Goal: Information Seeking & Learning: Check status

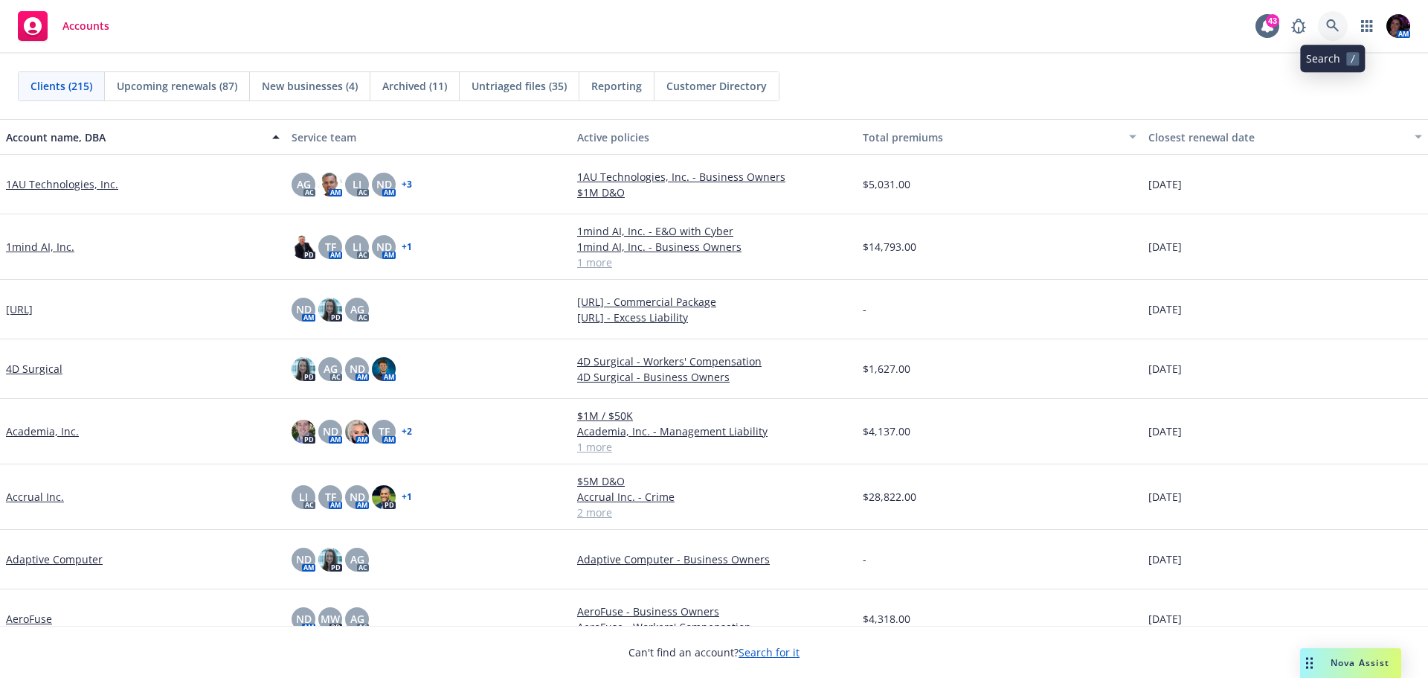
click at [1324, 24] on link at bounding box center [1333, 26] width 30 height 30
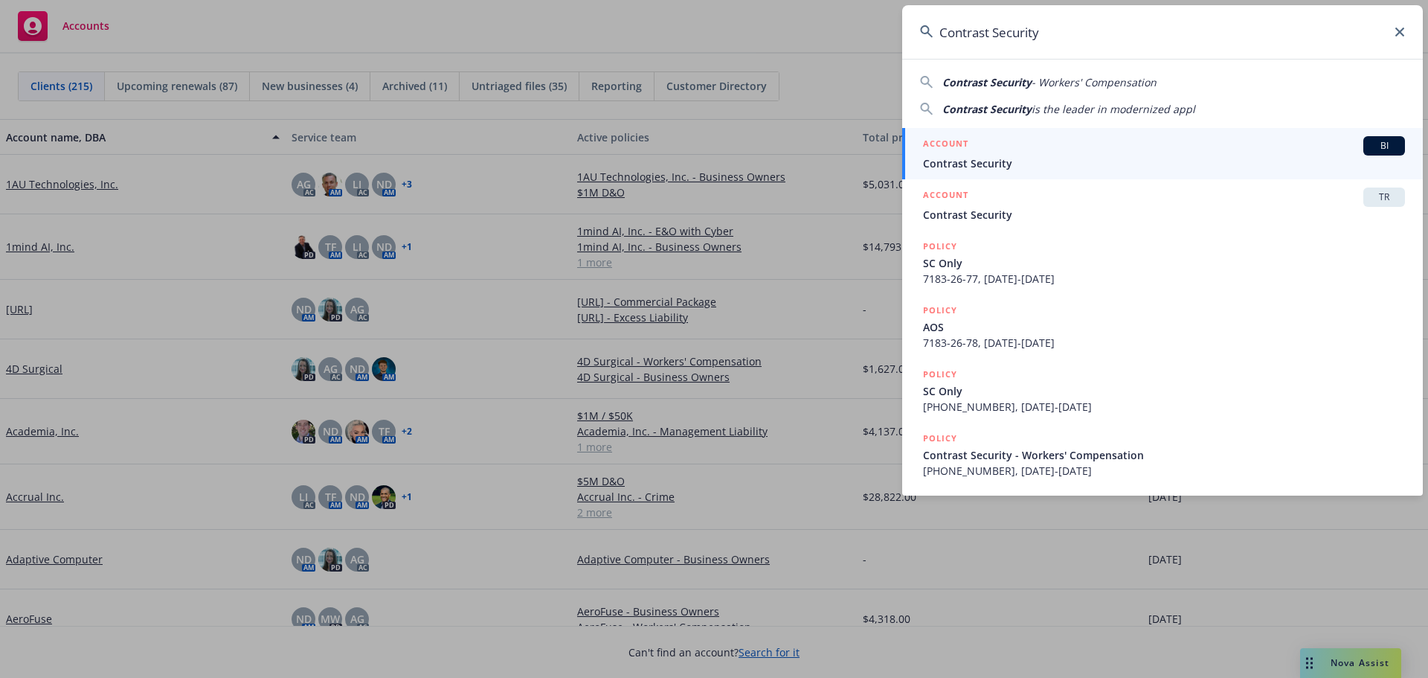
type input "Contrast Security"
click at [1085, 160] on span "Contrast Security" at bounding box center [1164, 163] width 482 height 16
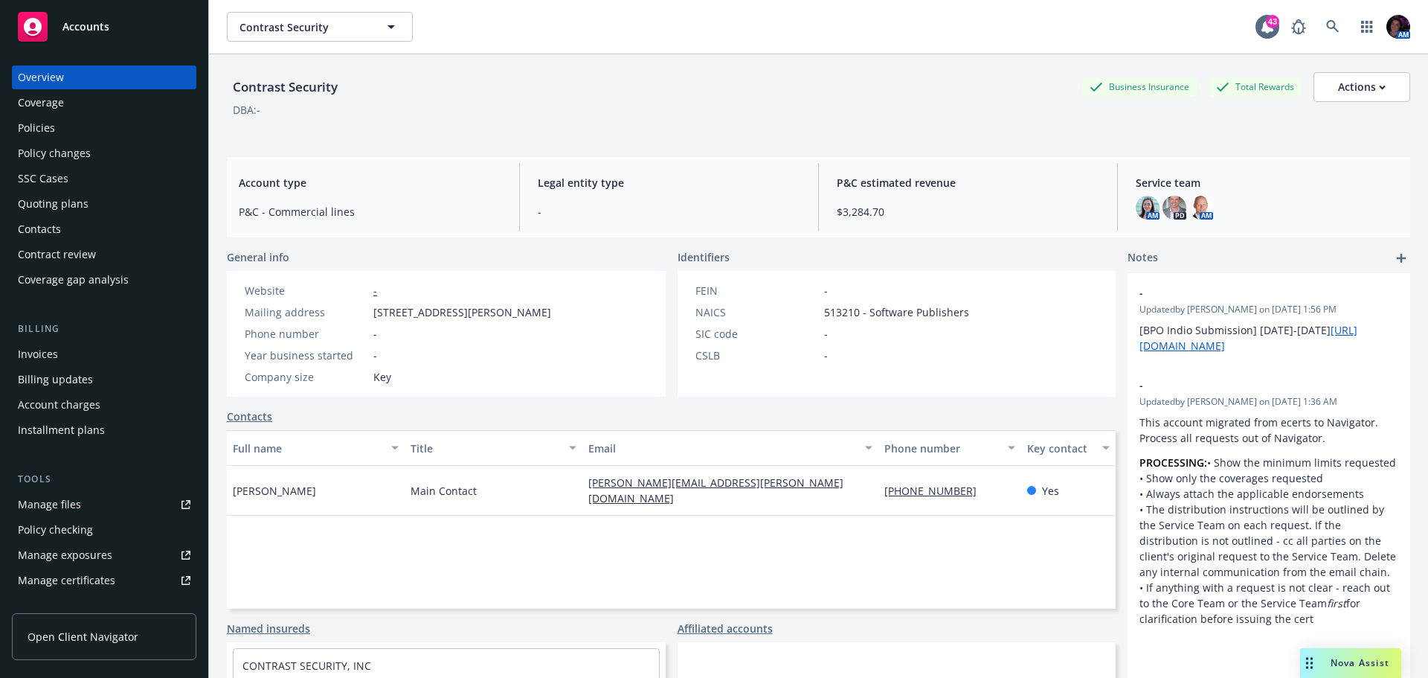
click at [77, 137] on div "Policies" at bounding box center [104, 128] width 173 height 24
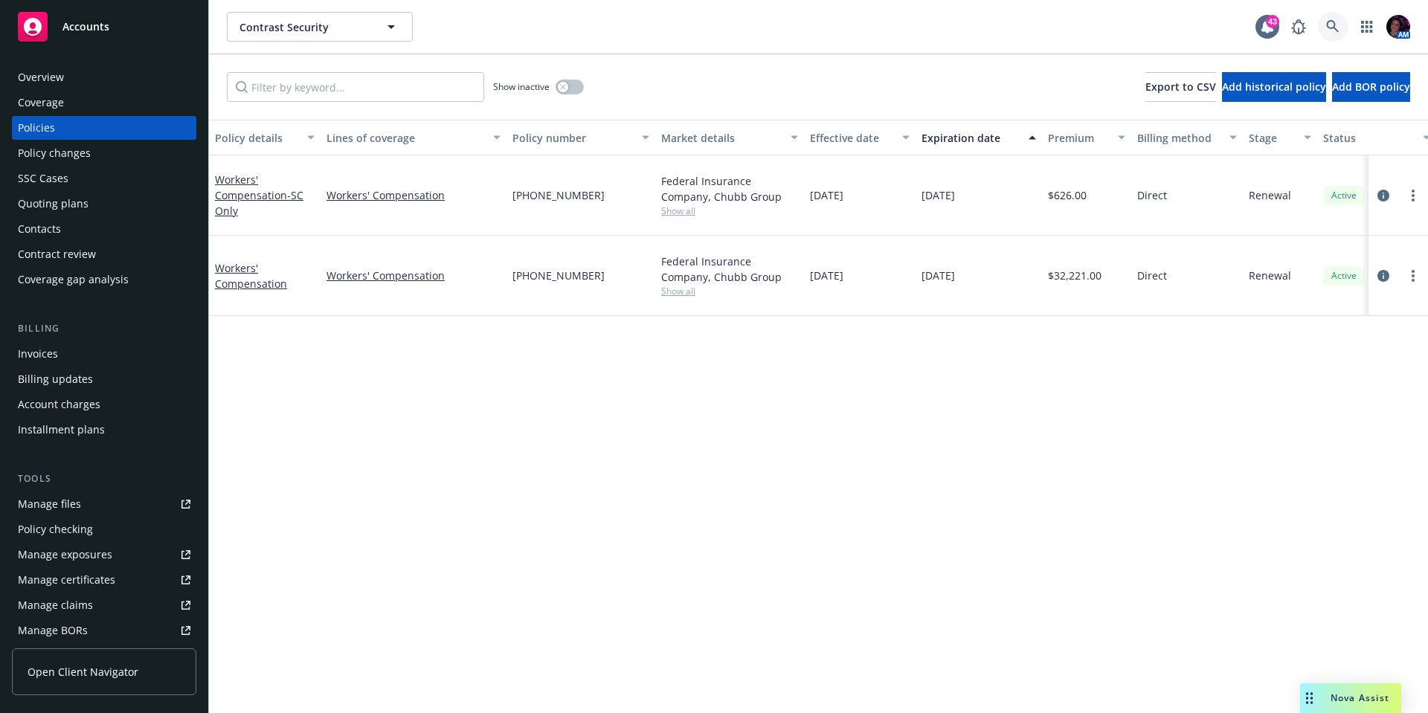
click at [1330, 22] on icon at bounding box center [1333, 26] width 13 height 13
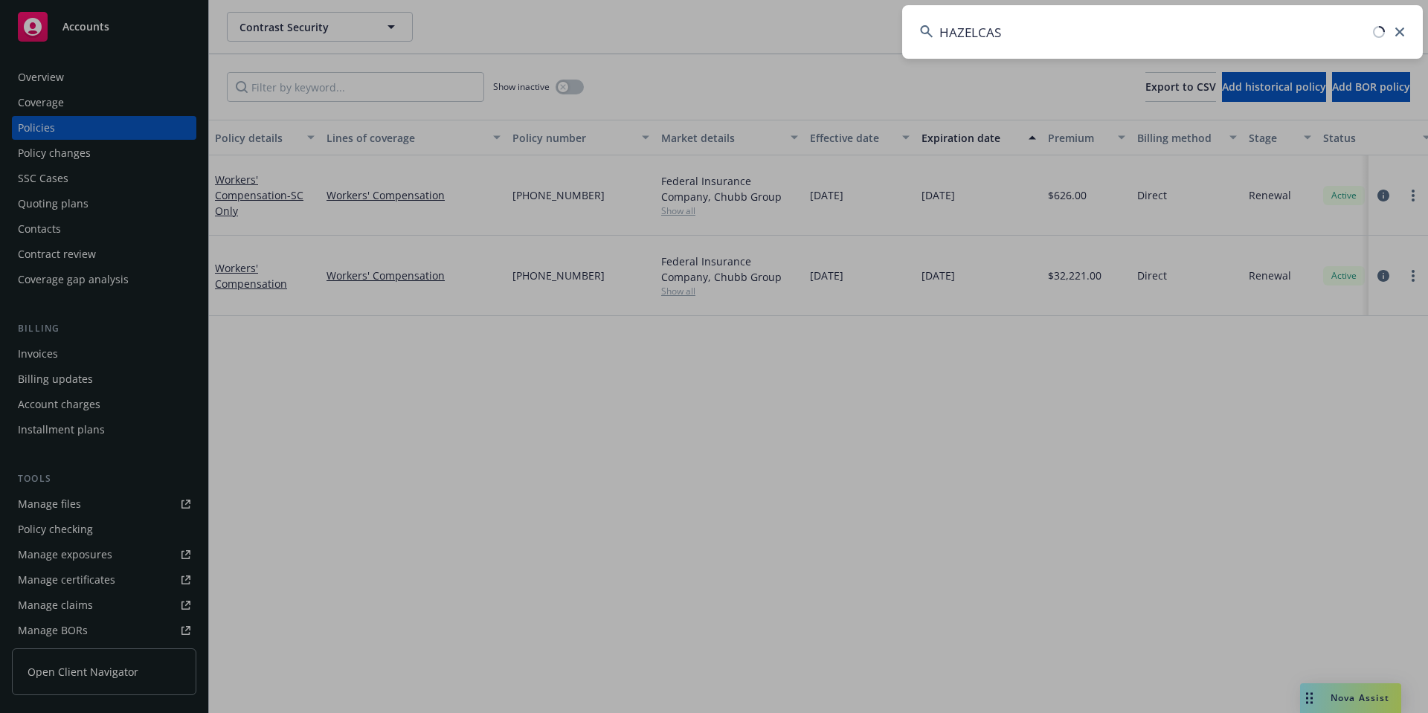
type input "HAZELCAST"
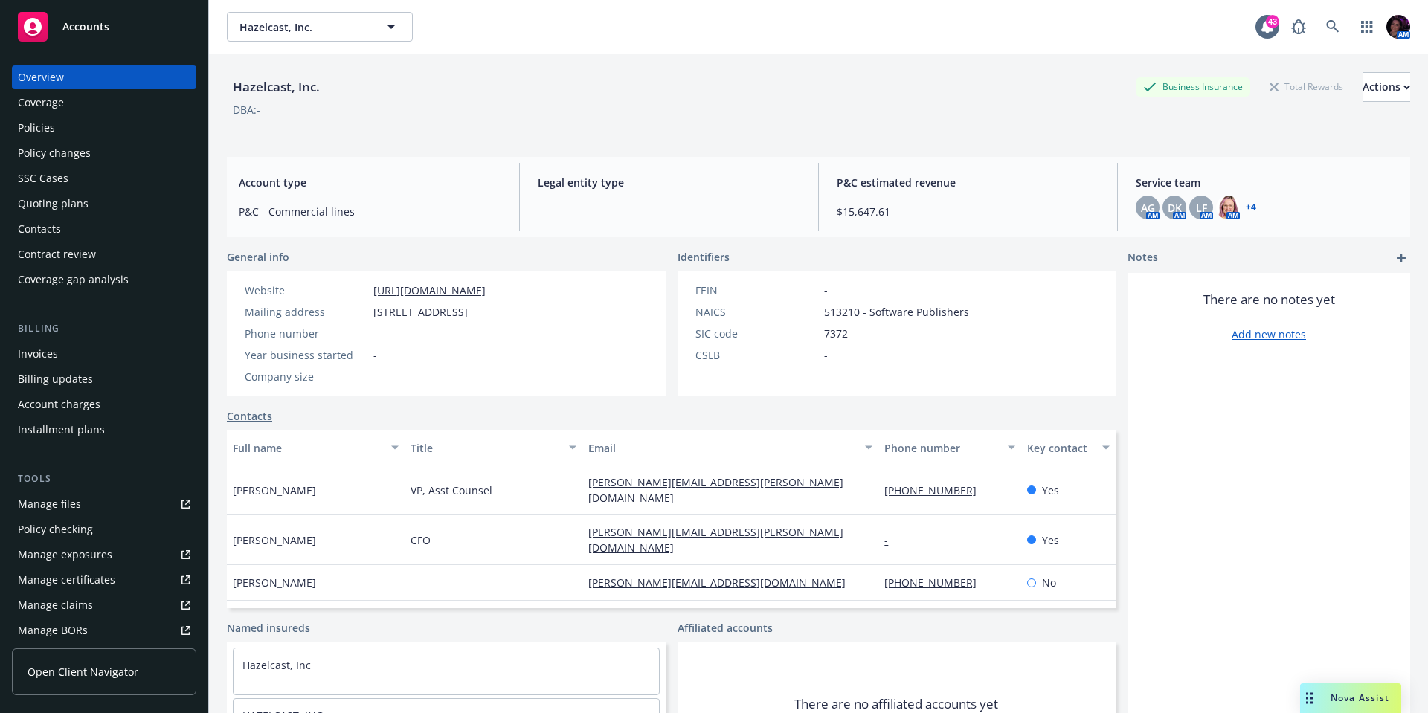
click at [94, 126] on div "Policies" at bounding box center [104, 128] width 173 height 24
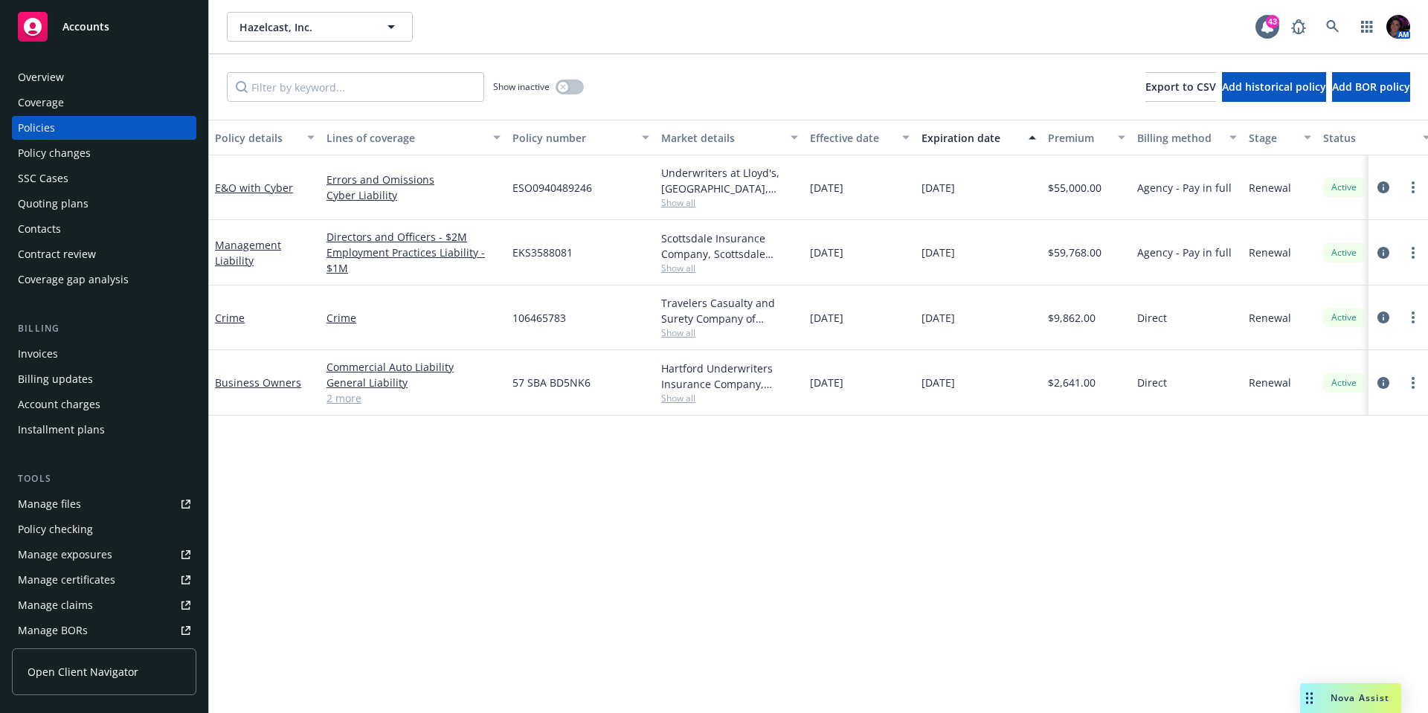
click at [121, 202] on div "Quoting plans" at bounding box center [104, 204] width 173 height 24
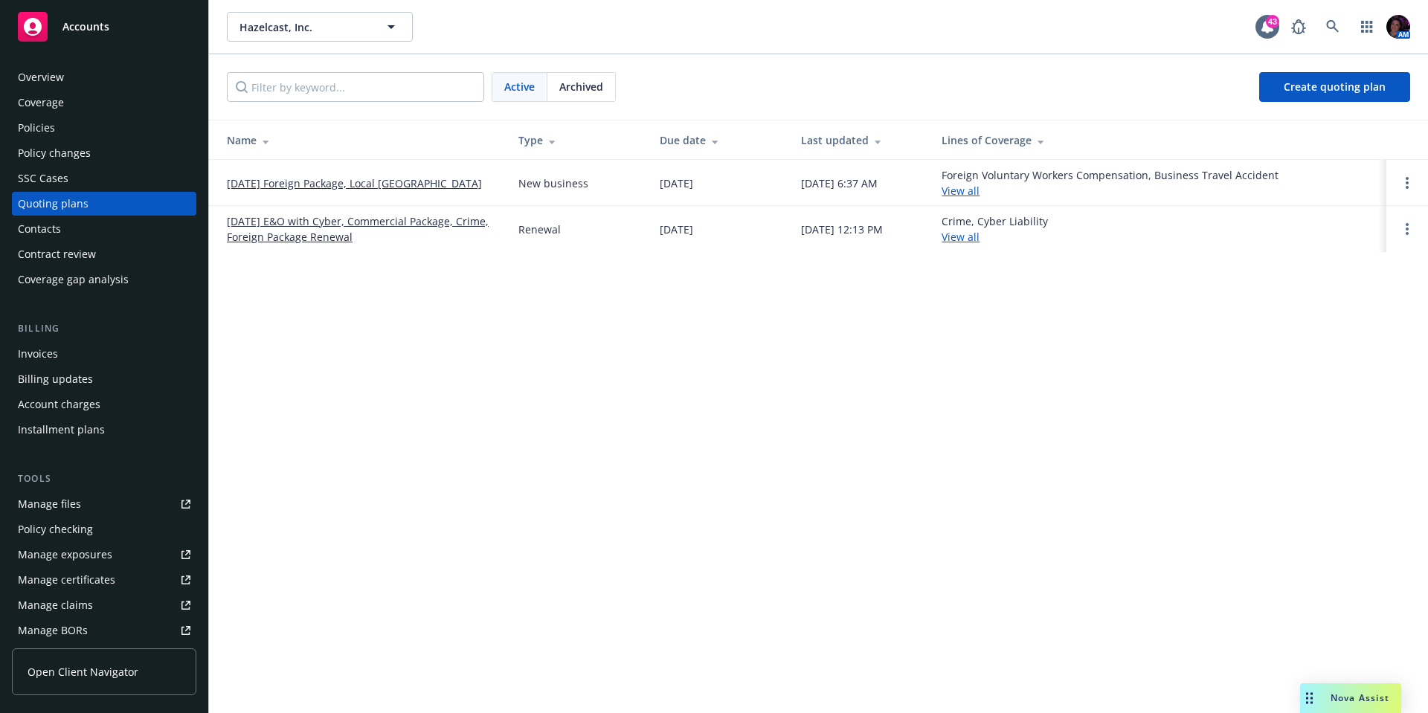
click at [586, 91] on span "Archived" at bounding box center [581, 87] width 44 height 16
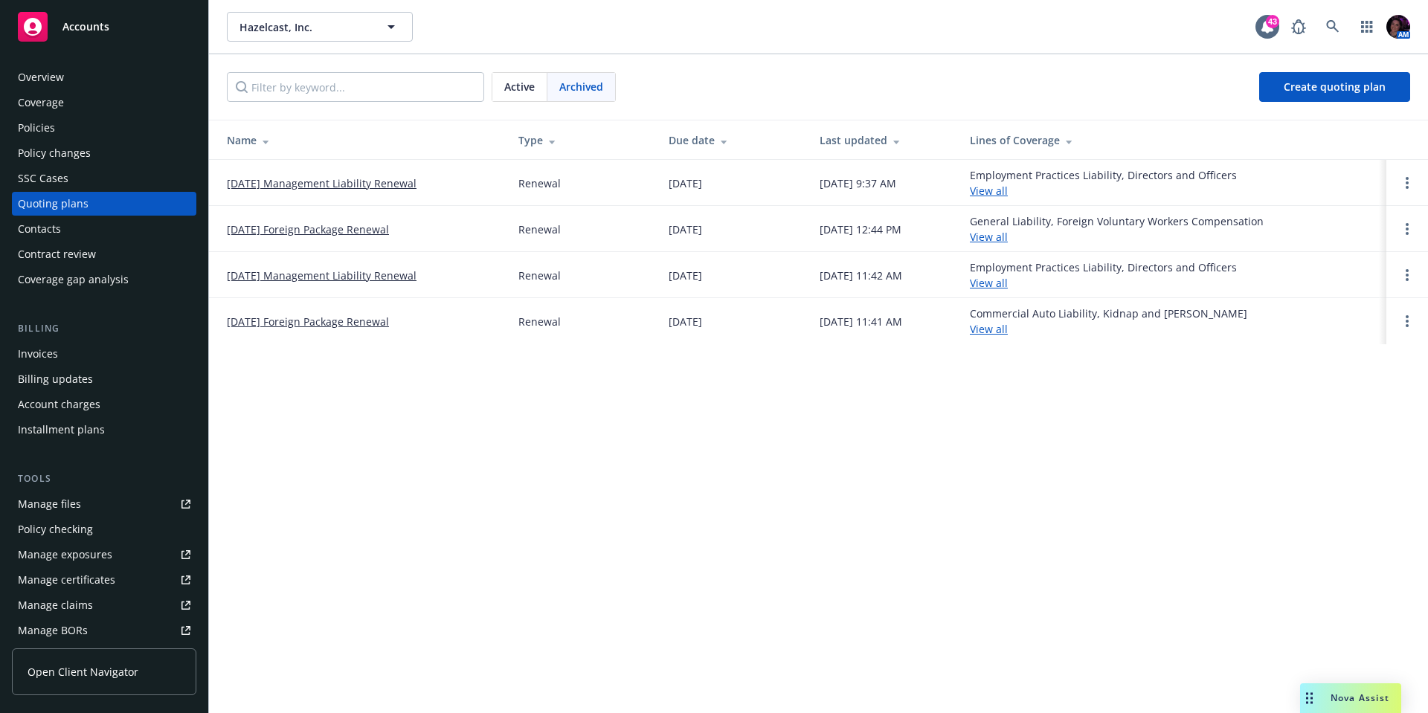
click at [328, 231] on link "10/15/25 Foreign Package Renewal" at bounding box center [308, 230] width 162 height 16
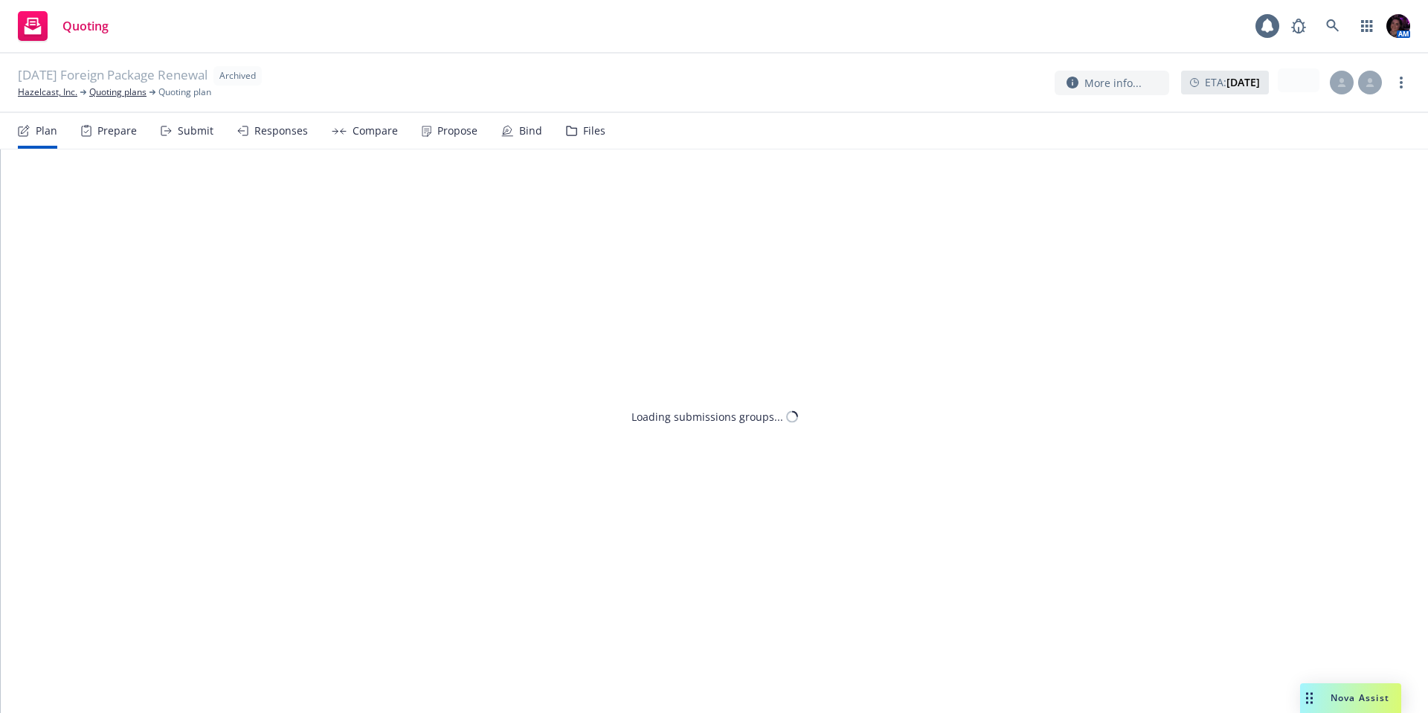
click at [583, 134] on div "Files" at bounding box center [594, 131] width 22 height 12
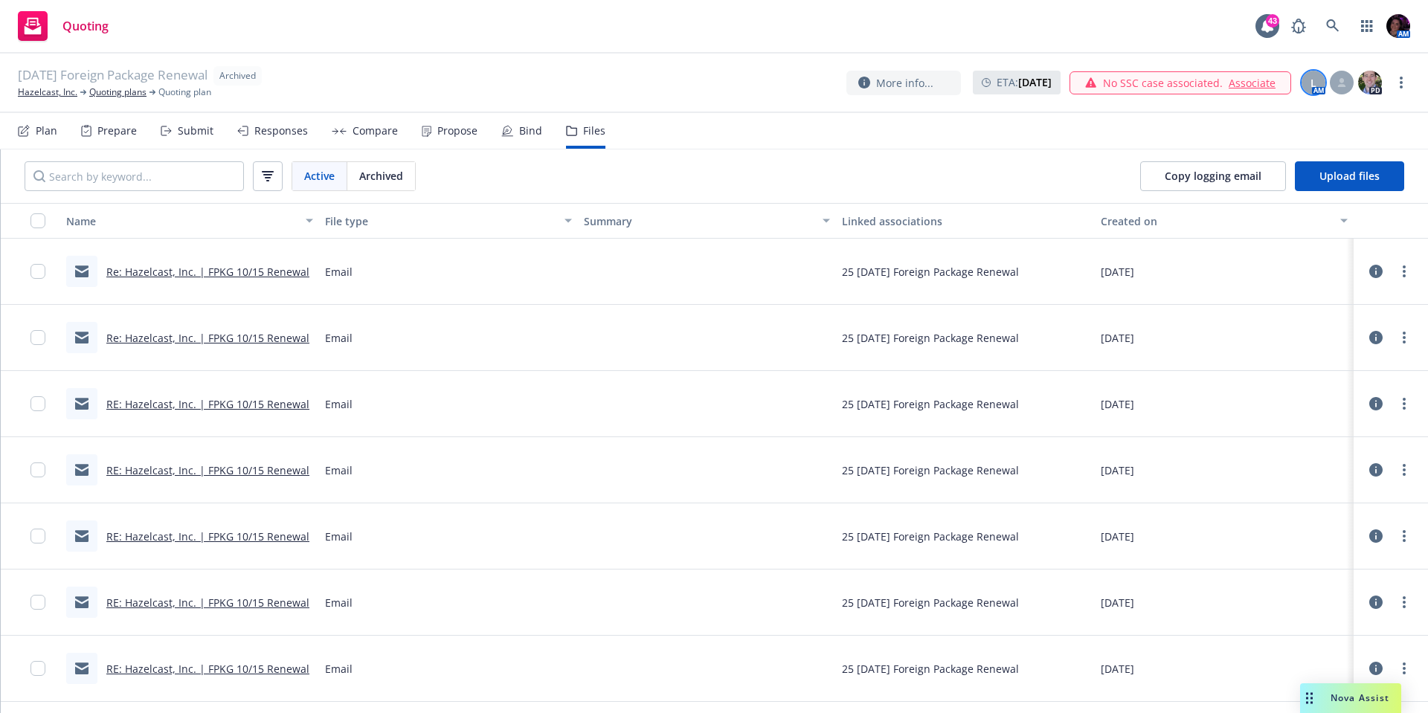
click at [1324, 77] on div "L" at bounding box center [1314, 83] width 24 height 24
click at [536, 74] on div "10/15/25 Foreign Package Renewal Archived Hazelcast, Inc. Quoting plans Quoting…" at bounding box center [714, 82] width 1393 height 33
click at [172, 139] on div "Submit" at bounding box center [187, 131] width 53 height 36
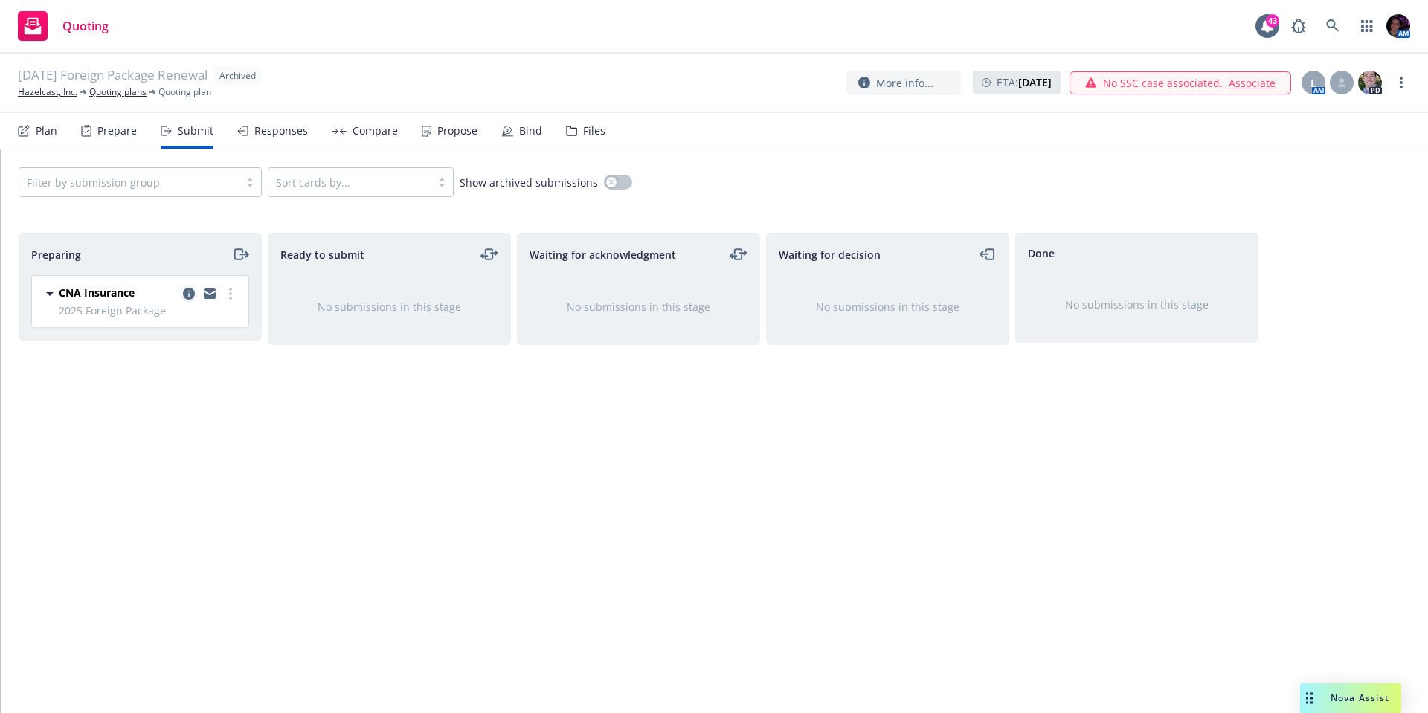
click at [187, 292] on icon "copy logging email" at bounding box center [189, 294] width 12 height 12
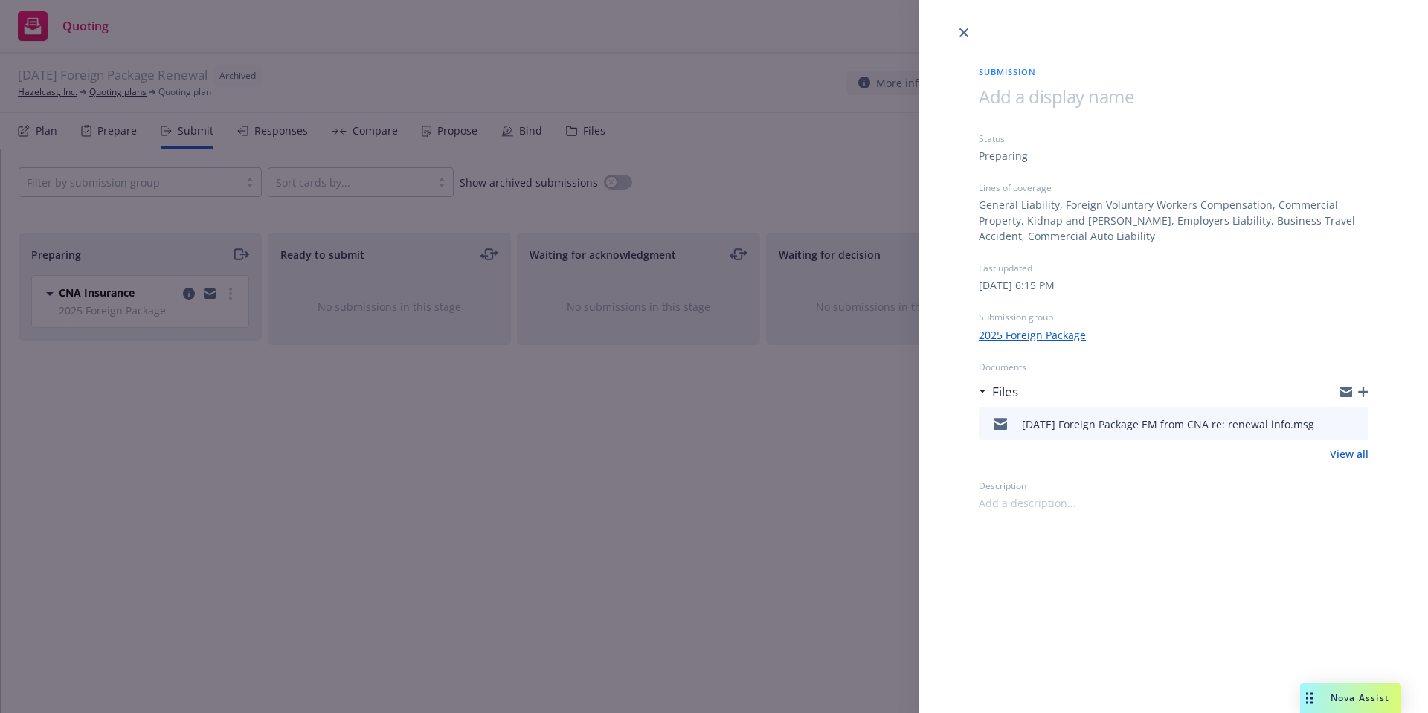
click at [1353, 424] on icon "preview file" at bounding box center [1354, 423] width 13 height 10
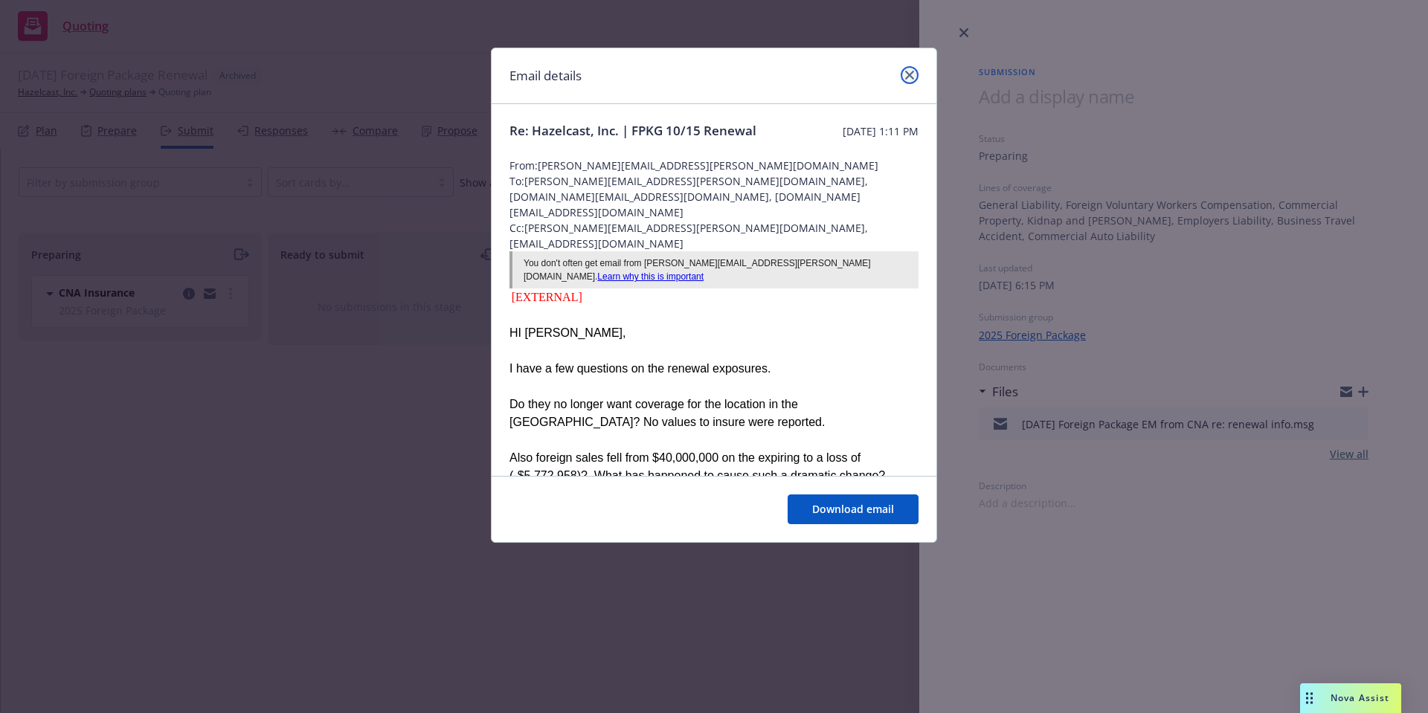
click at [915, 71] on link "close" at bounding box center [910, 75] width 18 height 18
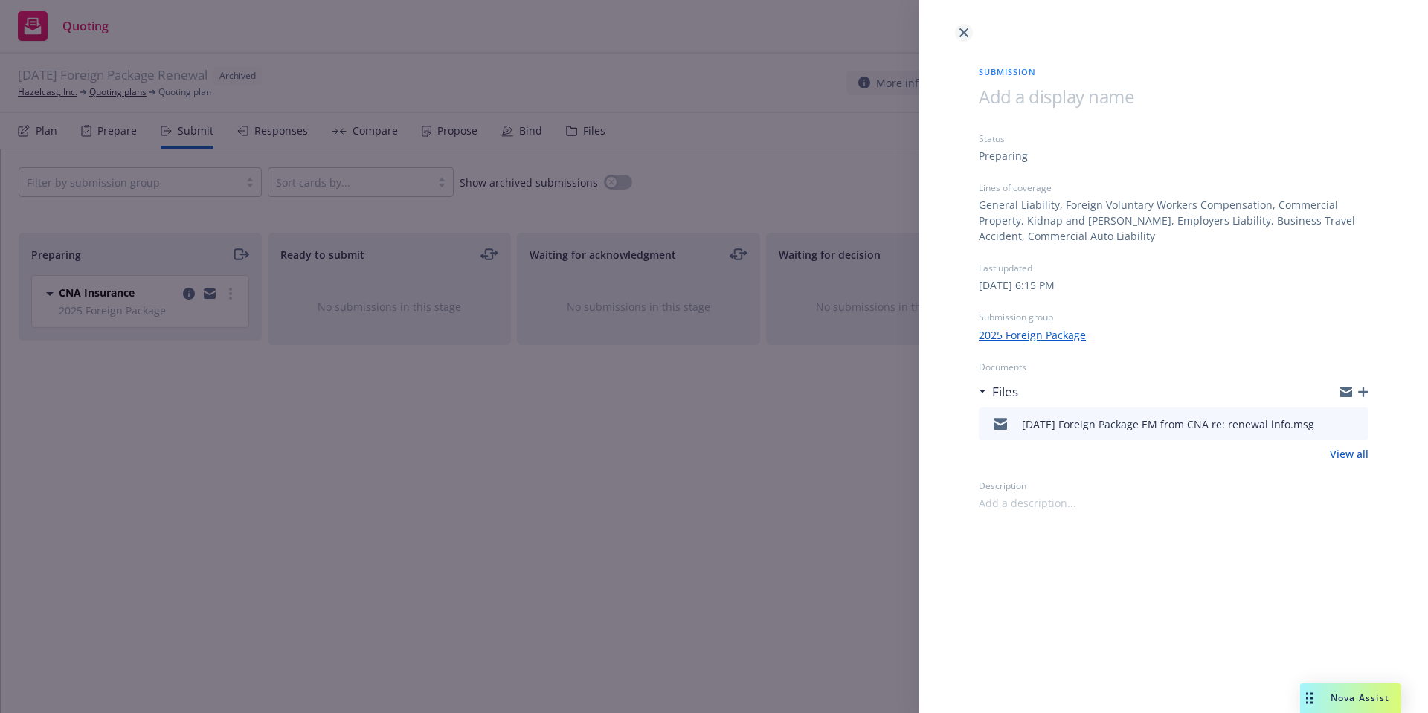
click at [960, 36] on icon "close" at bounding box center [964, 32] width 9 height 9
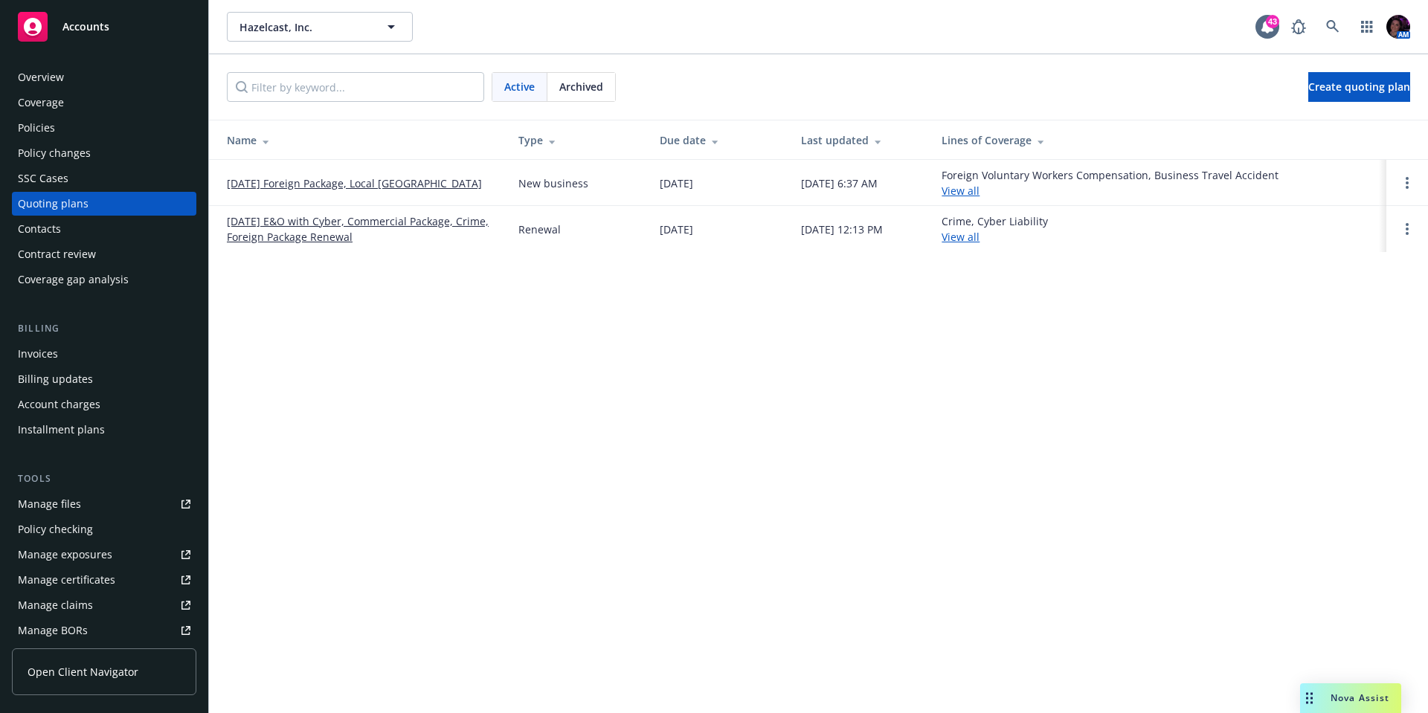
click at [574, 77] on div "Archived" at bounding box center [582, 87] width 68 height 28
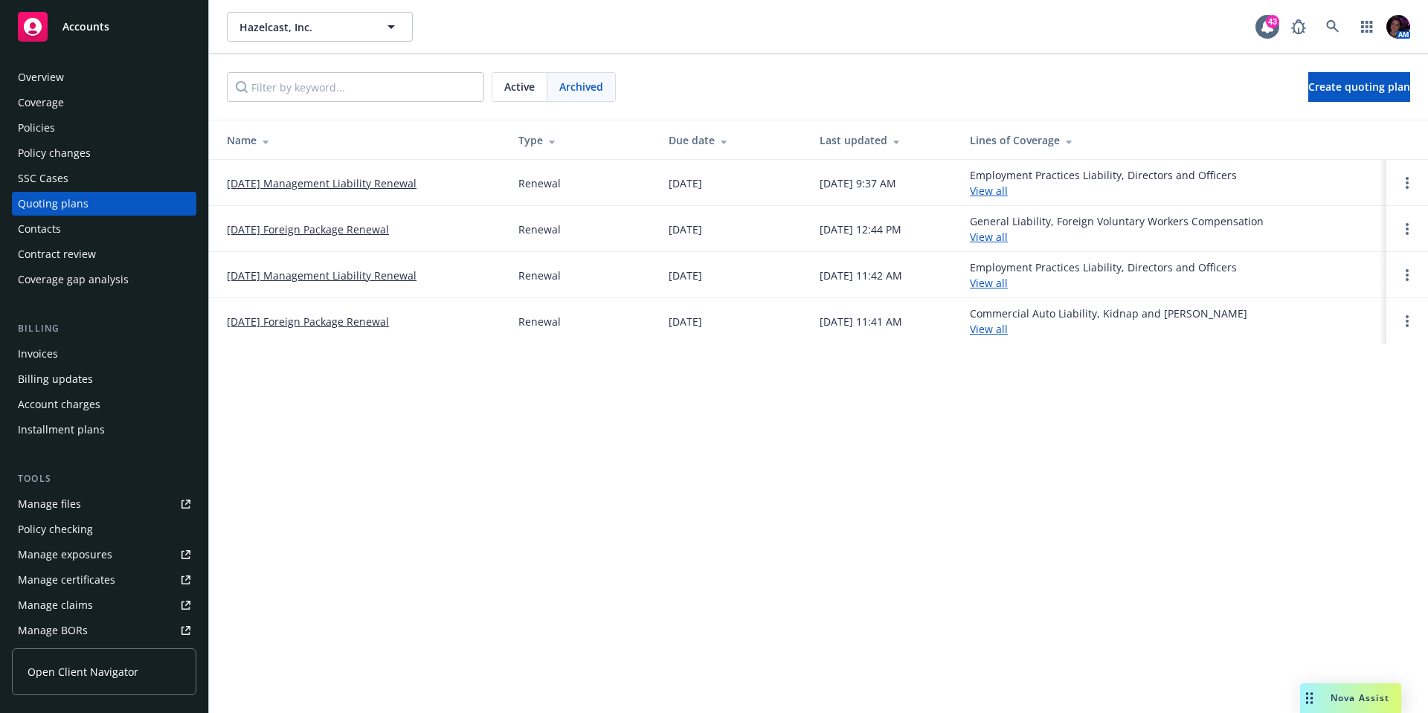
click at [320, 323] on link "[DATE] Foreign Package Renewal" at bounding box center [308, 322] width 162 height 16
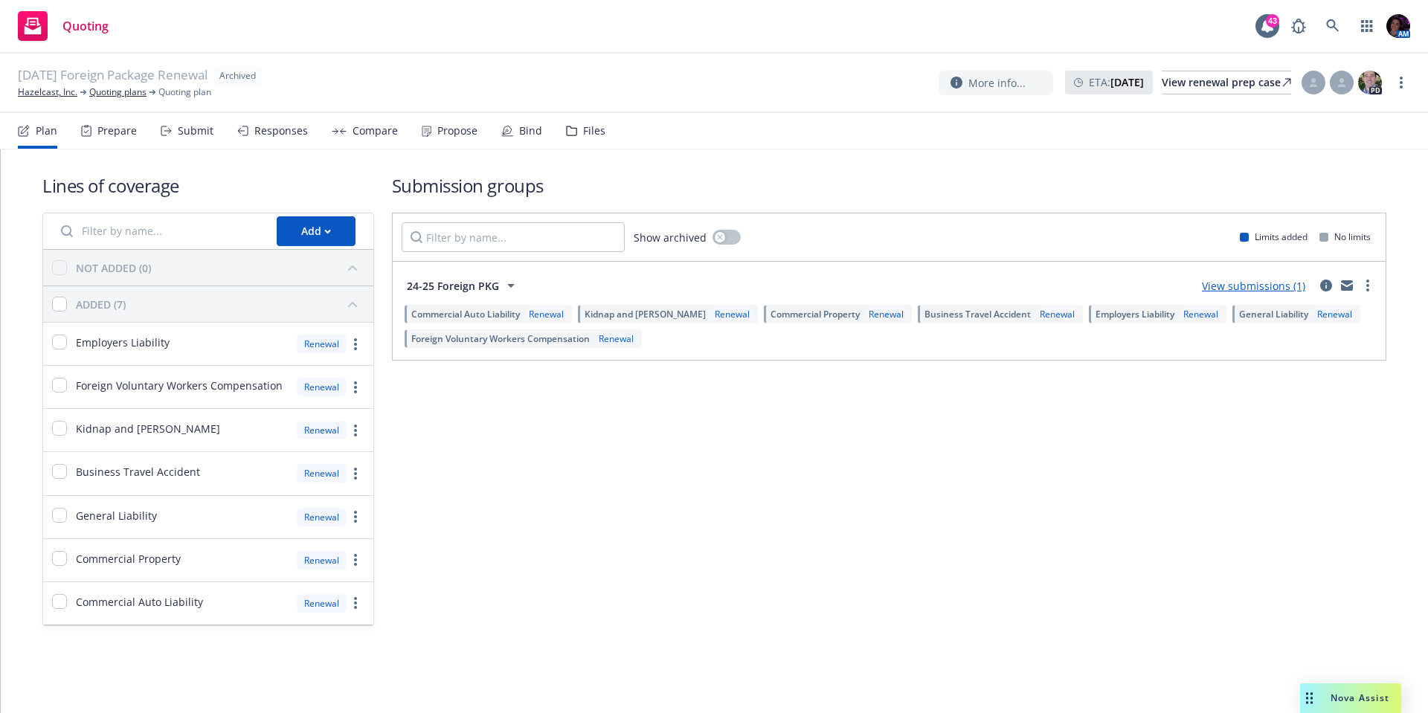
click at [960, 437] on div "Submission groups Show archived Limits added No limits 24-25 Foreign PKG View s…" at bounding box center [889, 399] width 995 height 453
click at [961, 434] on div "Submission groups Show archived Limits added No limits 24-25 Foreign PKG View s…" at bounding box center [889, 399] width 995 height 453
click at [95, 93] on link "Quoting plans" at bounding box center [117, 92] width 57 height 13
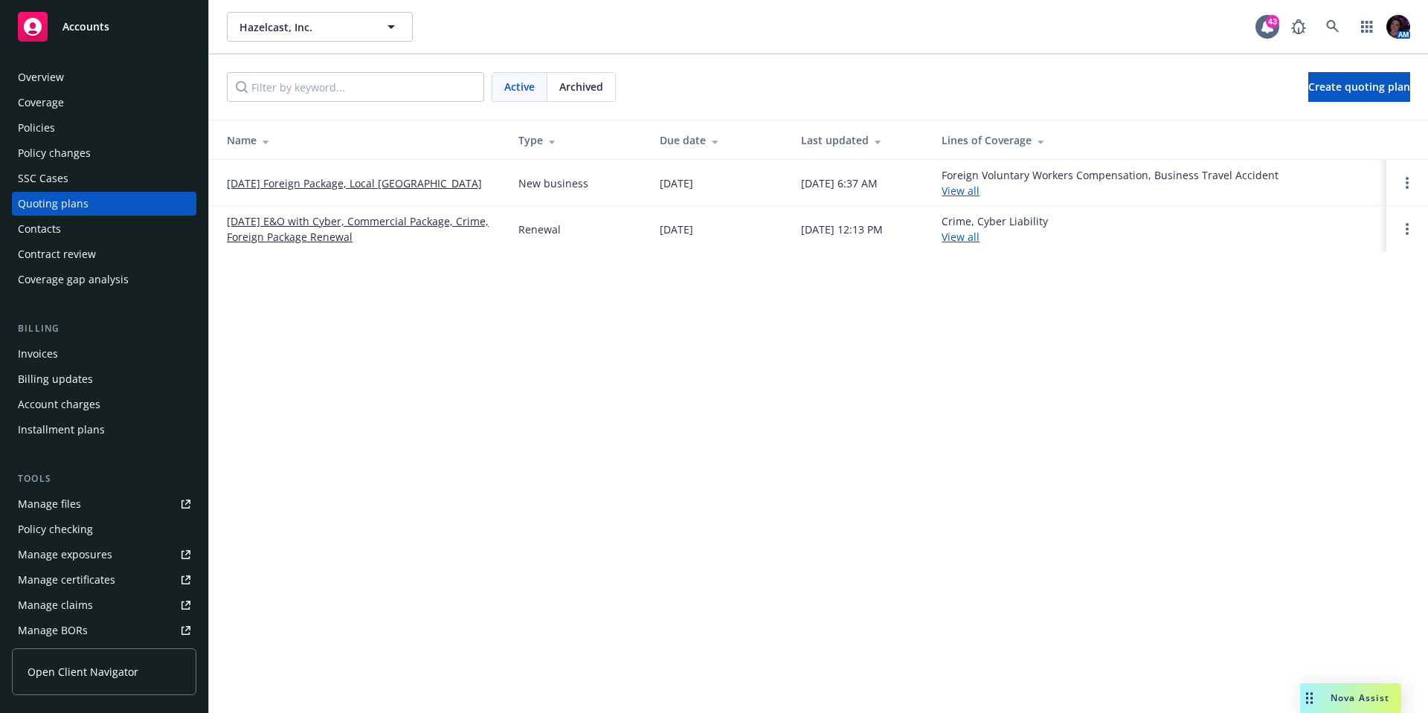
click at [333, 187] on link "[DATE] Foreign Package, Local [GEOGRAPHIC_DATA]" at bounding box center [354, 184] width 255 height 16
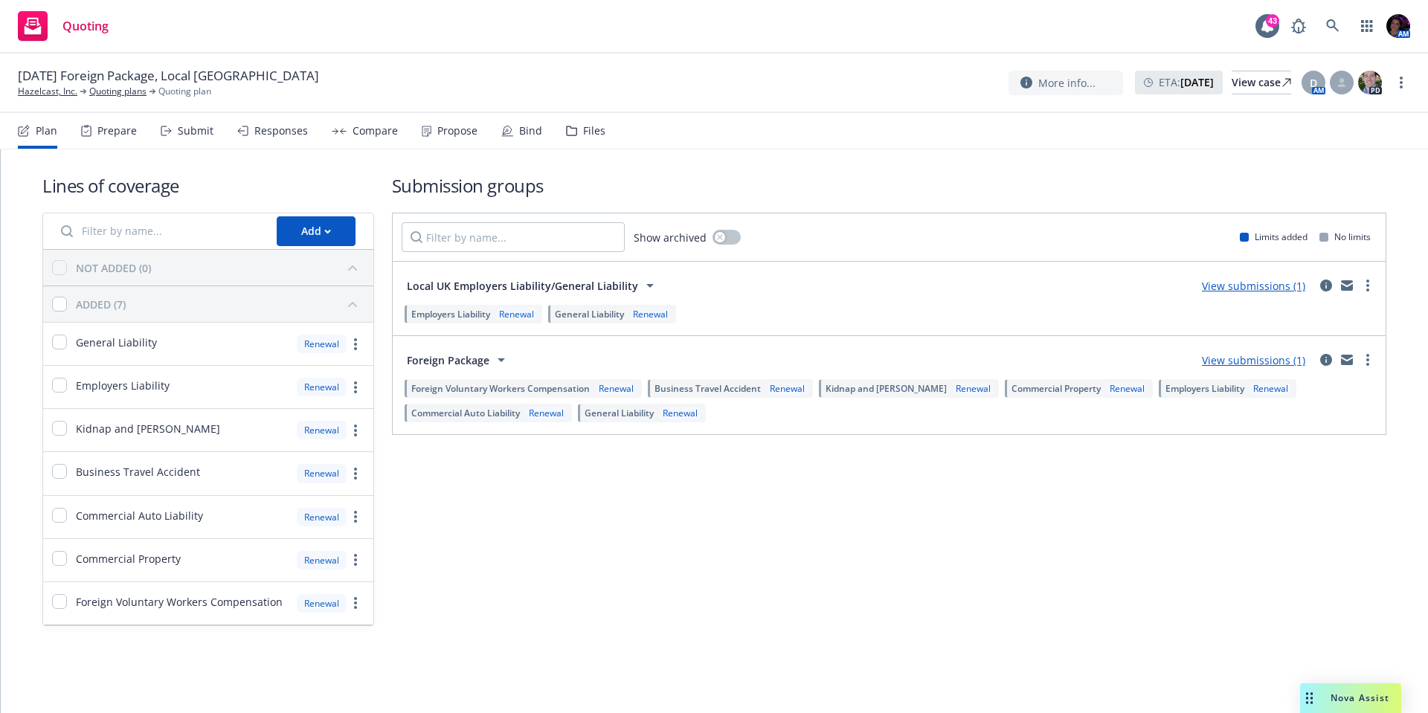
click at [590, 142] on div "Files" at bounding box center [585, 131] width 39 height 36
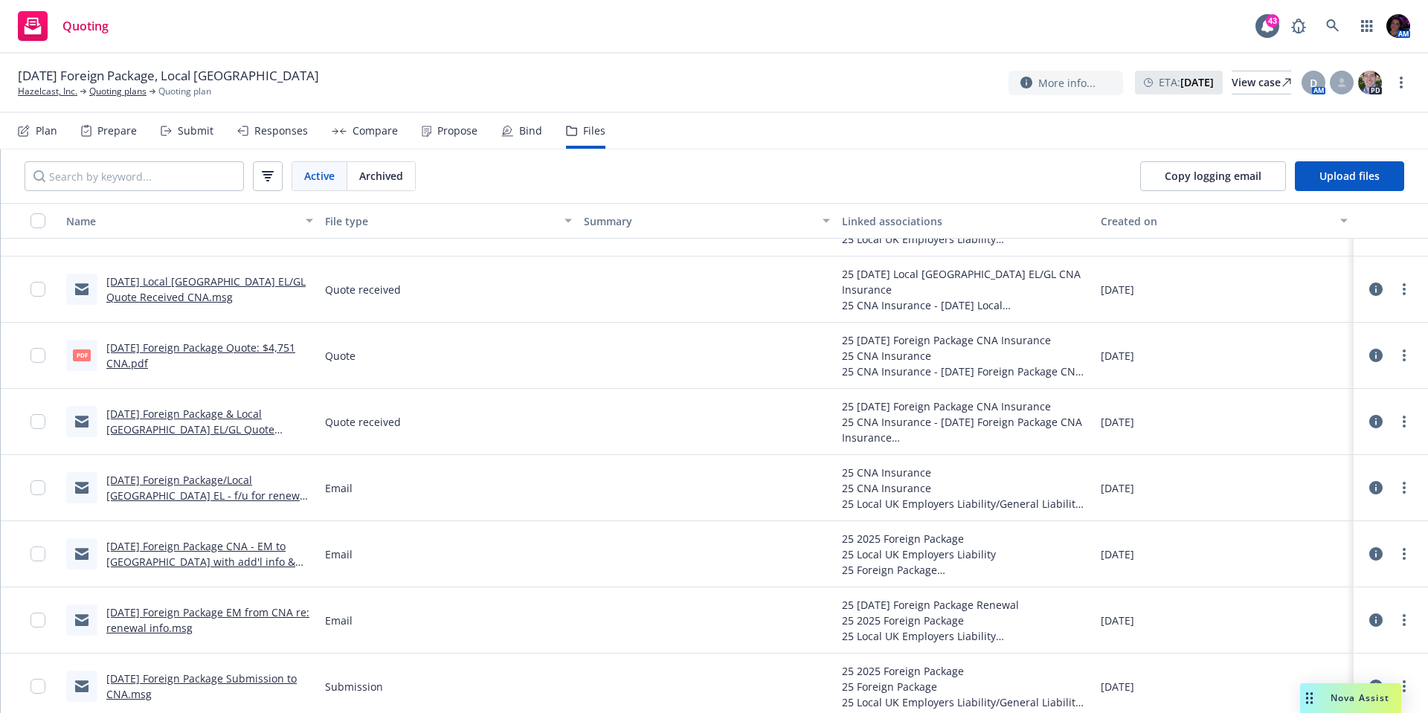
scroll to position [514, 0]
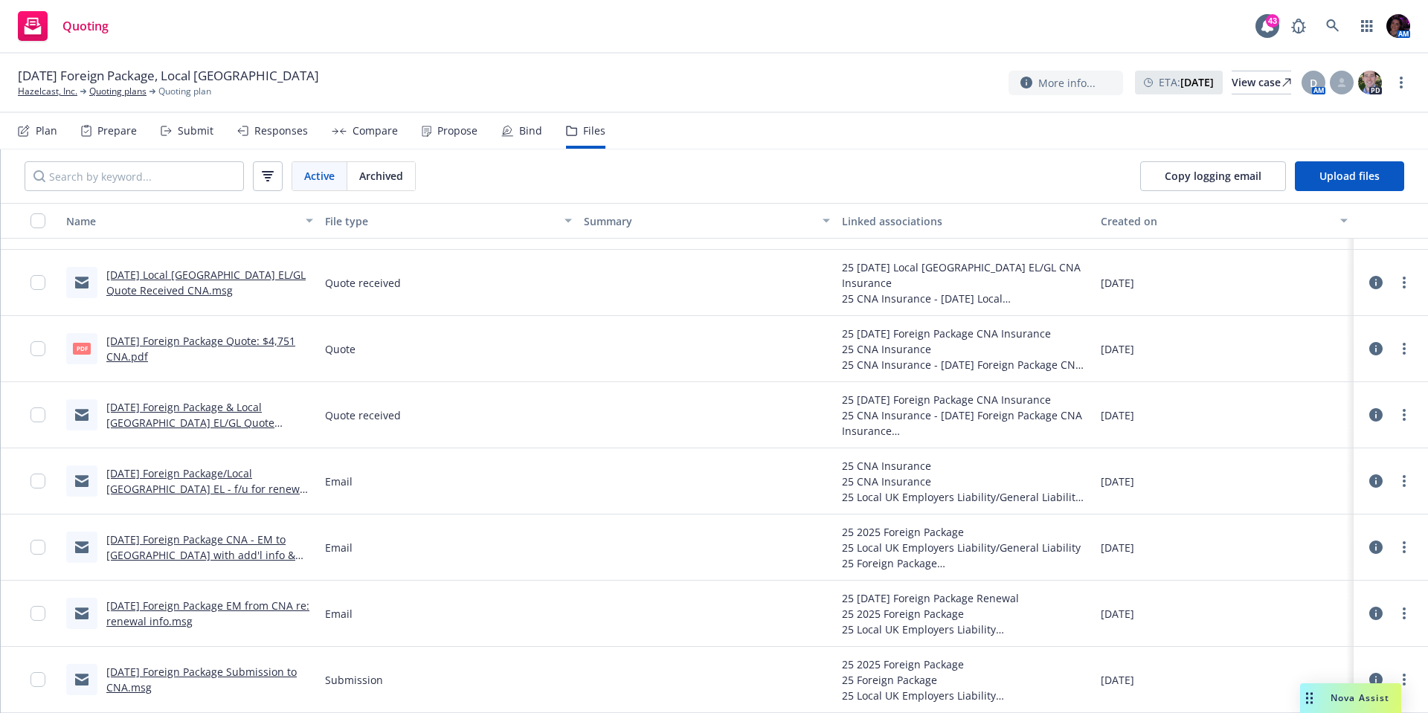
click at [610, 427] on div at bounding box center [707, 415] width 259 height 66
drag, startPoint x: 708, startPoint y: 168, endPoint x: 670, endPoint y: 334, distance: 170.2
click at [708, 169] on div "Active Archived Copy logging email Upload files" at bounding box center [715, 177] width 1428 height 54
click at [193, 554] on link "[DATE] Foreign Package CNA - EM to [GEOGRAPHIC_DATA] with add'l info & request …" at bounding box center [200, 555] width 189 height 45
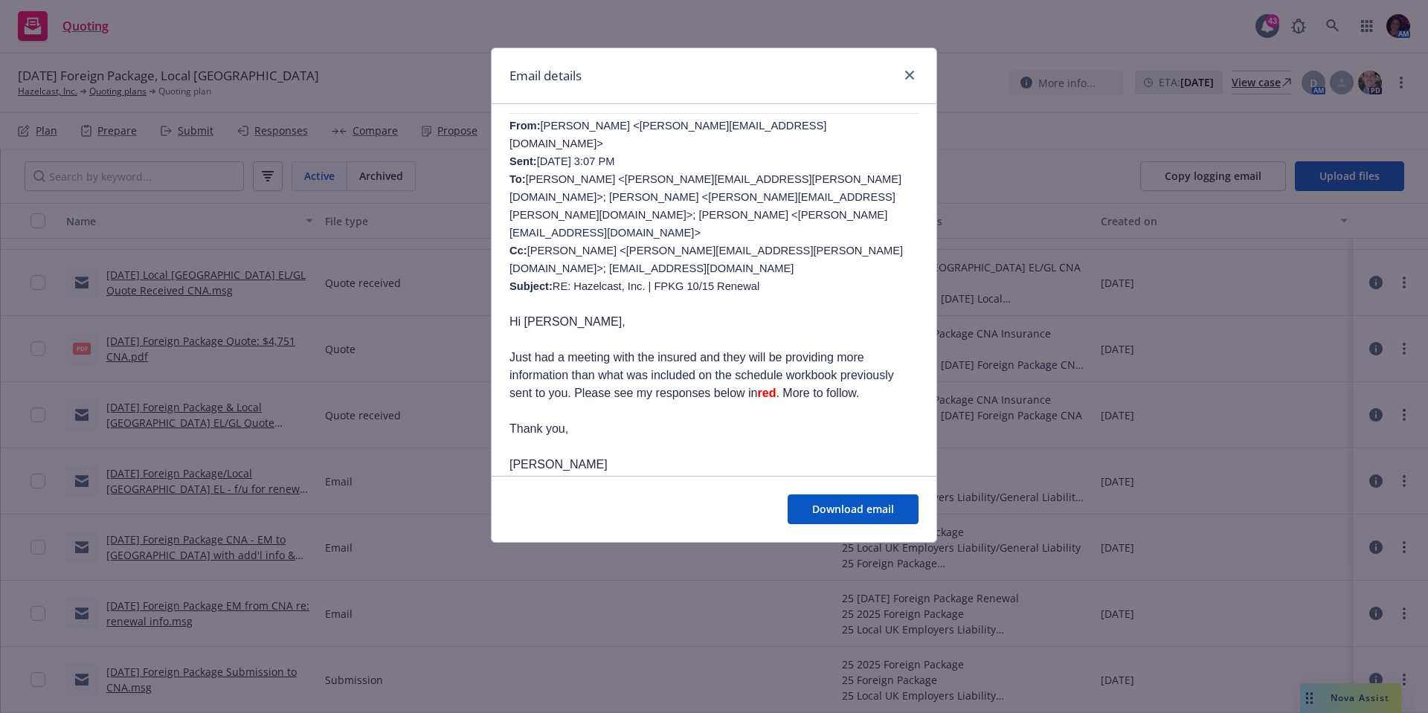
scroll to position [521, 0]
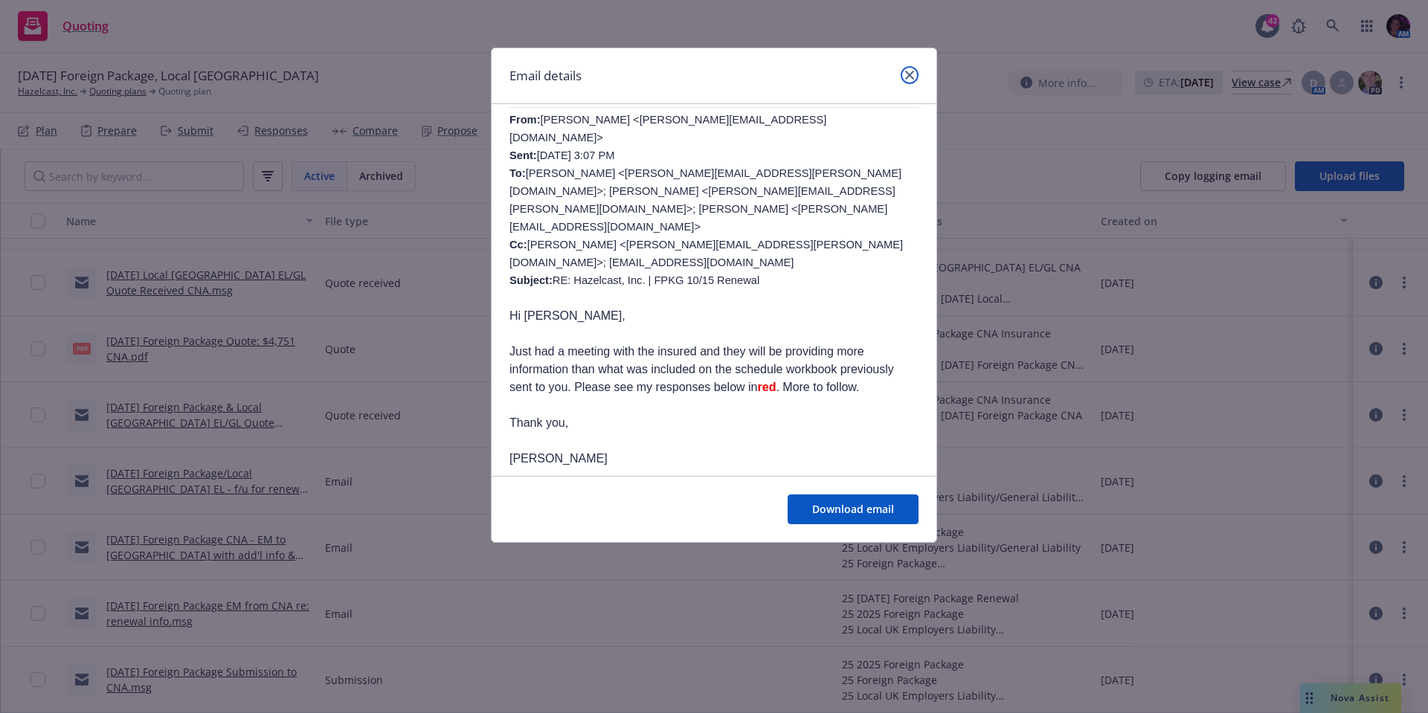
drag, startPoint x: 907, startPoint y: 73, endPoint x: 780, endPoint y: 144, distance: 144.9
click at [908, 73] on icon "close" at bounding box center [909, 75] width 9 height 9
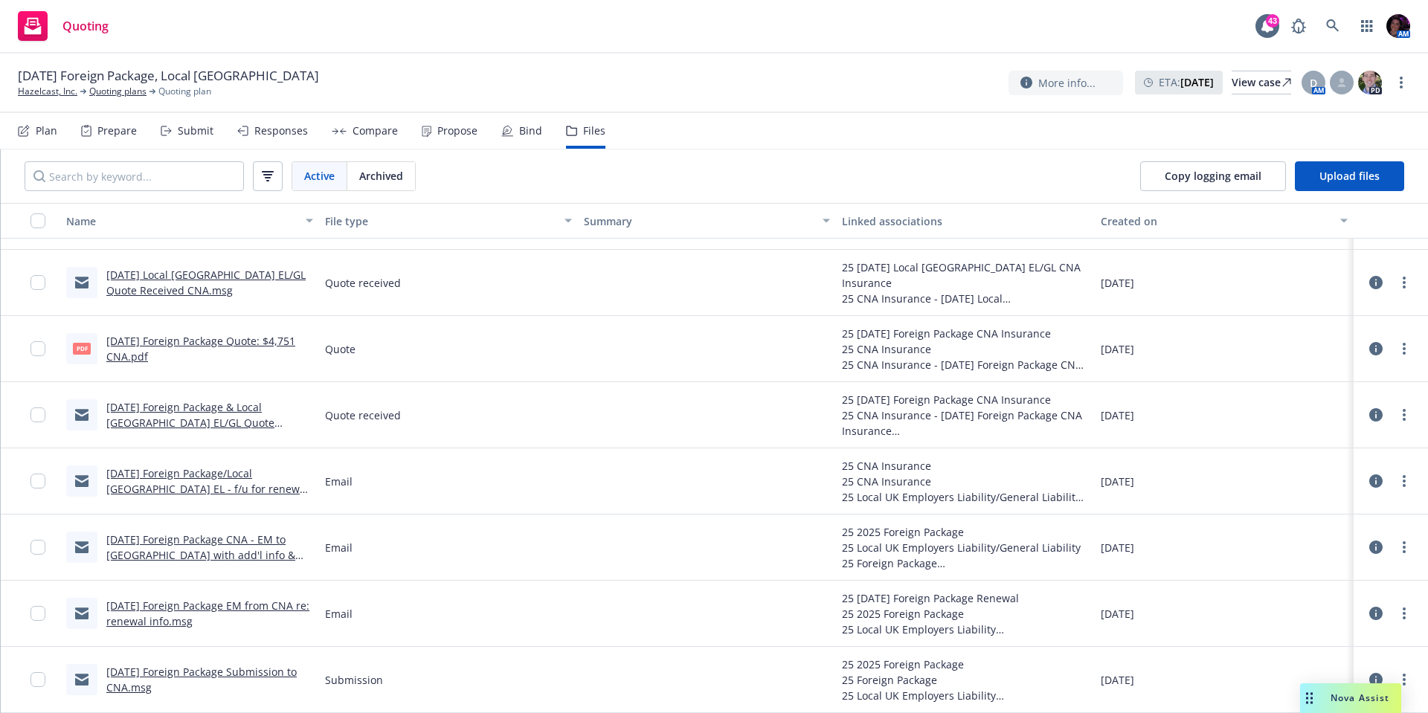
click at [227, 478] on link "[DATE] Foreign Package/Local [GEOGRAPHIC_DATA] EL - f/u for renewal quote.msg" at bounding box center [207, 488] width 202 height 45
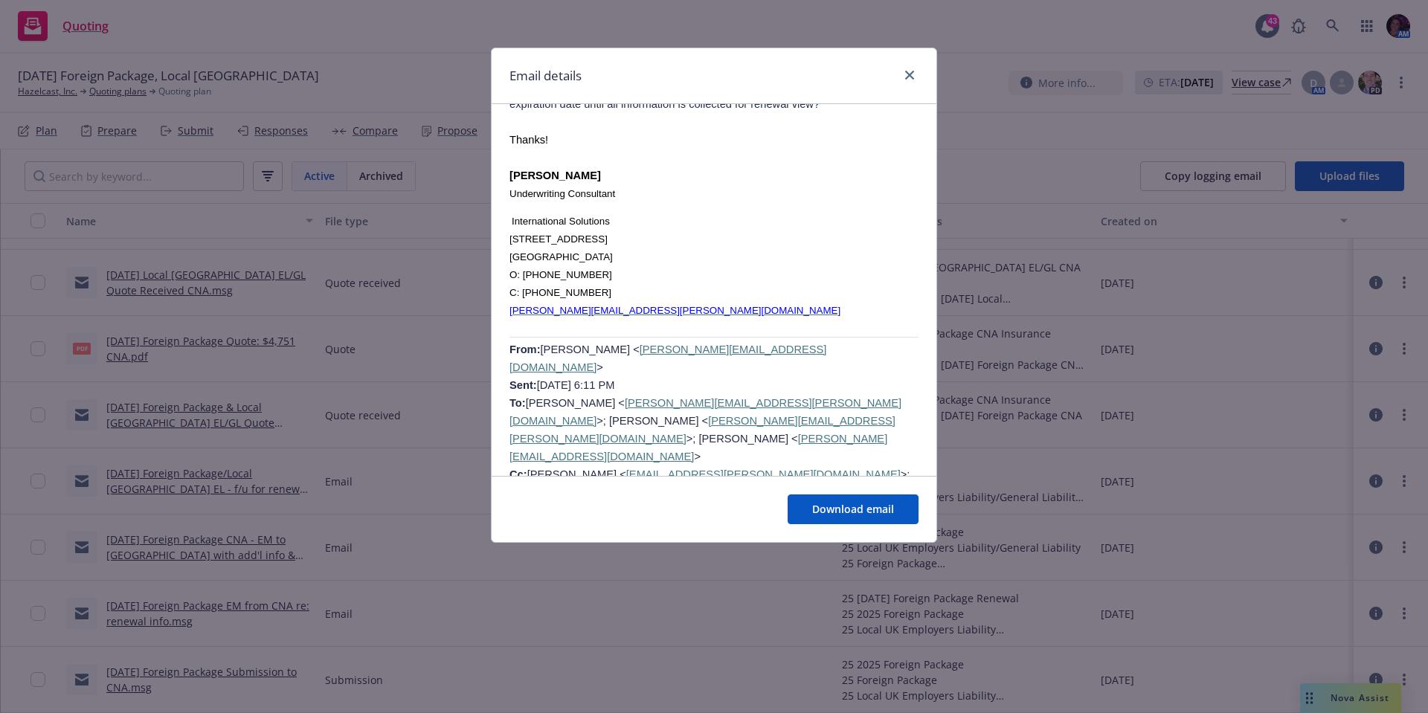
scroll to position [2009, 0]
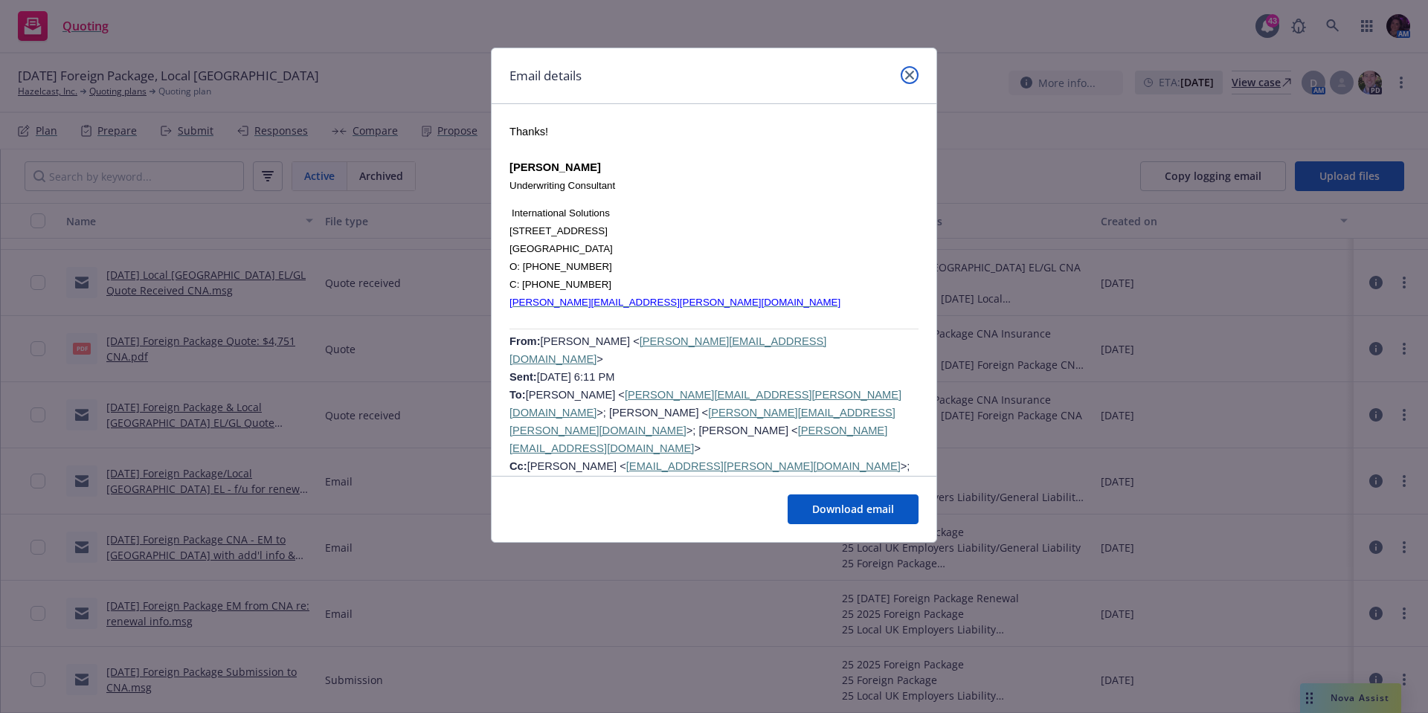
drag, startPoint x: 913, startPoint y: 77, endPoint x: 539, endPoint y: 365, distance: 472.2
click at [913, 77] on icon "close" at bounding box center [909, 75] width 9 height 9
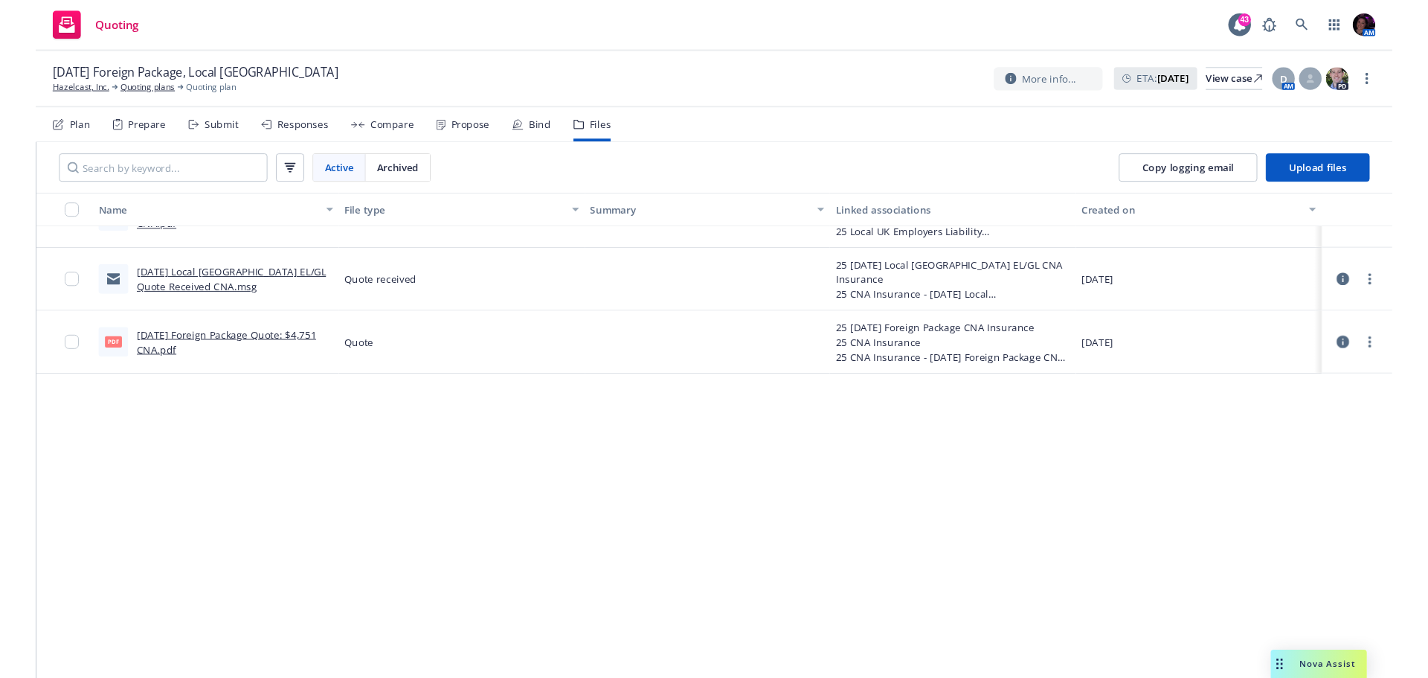
scroll to position [0, 0]
